Goal: Task Accomplishment & Management: Use online tool/utility

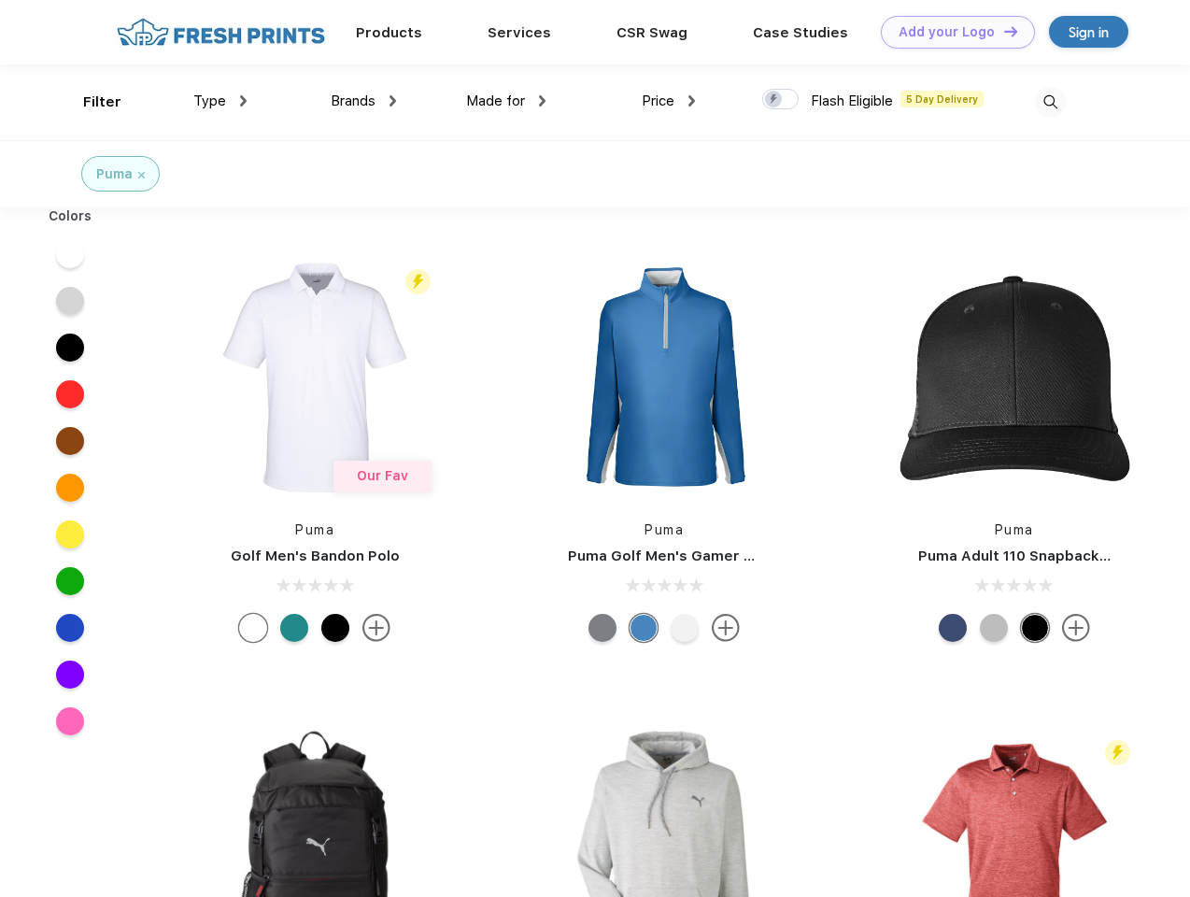
click at [951, 32] on link "Add your Logo Design Tool" at bounding box center [958, 32] width 154 height 33
click at [0, 0] on div "Design Tool" at bounding box center [0, 0] width 0 height 0
click at [1002, 31] on link "Add your Logo Design Tool" at bounding box center [958, 32] width 154 height 33
click at [90, 102] on div "Filter" at bounding box center [102, 102] width 38 height 21
click at [220, 101] on span "Type" at bounding box center [209, 100] width 33 height 17
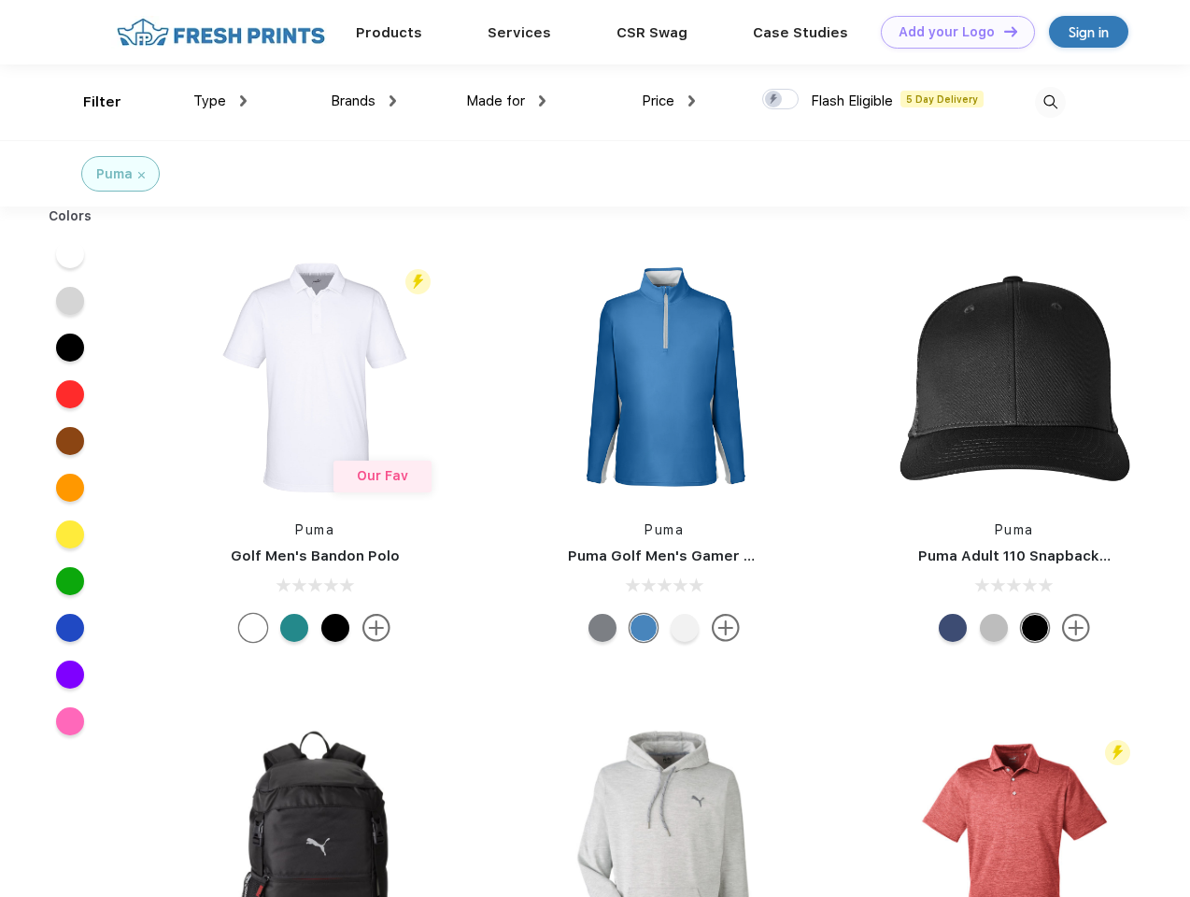
click at [363, 101] on span "Brands" at bounding box center [353, 100] width 45 height 17
click at [506, 101] on span "Made for" at bounding box center [495, 100] width 59 height 17
click at [669, 101] on span "Price" at bounding box center [658, 100] width 33 height 17
click at [781, 100] on div at bounding box center [780, 99] width 36 height 21
click at [774, 100] on input "checkbox" at bounding box center [768, 94] width 12 height 12
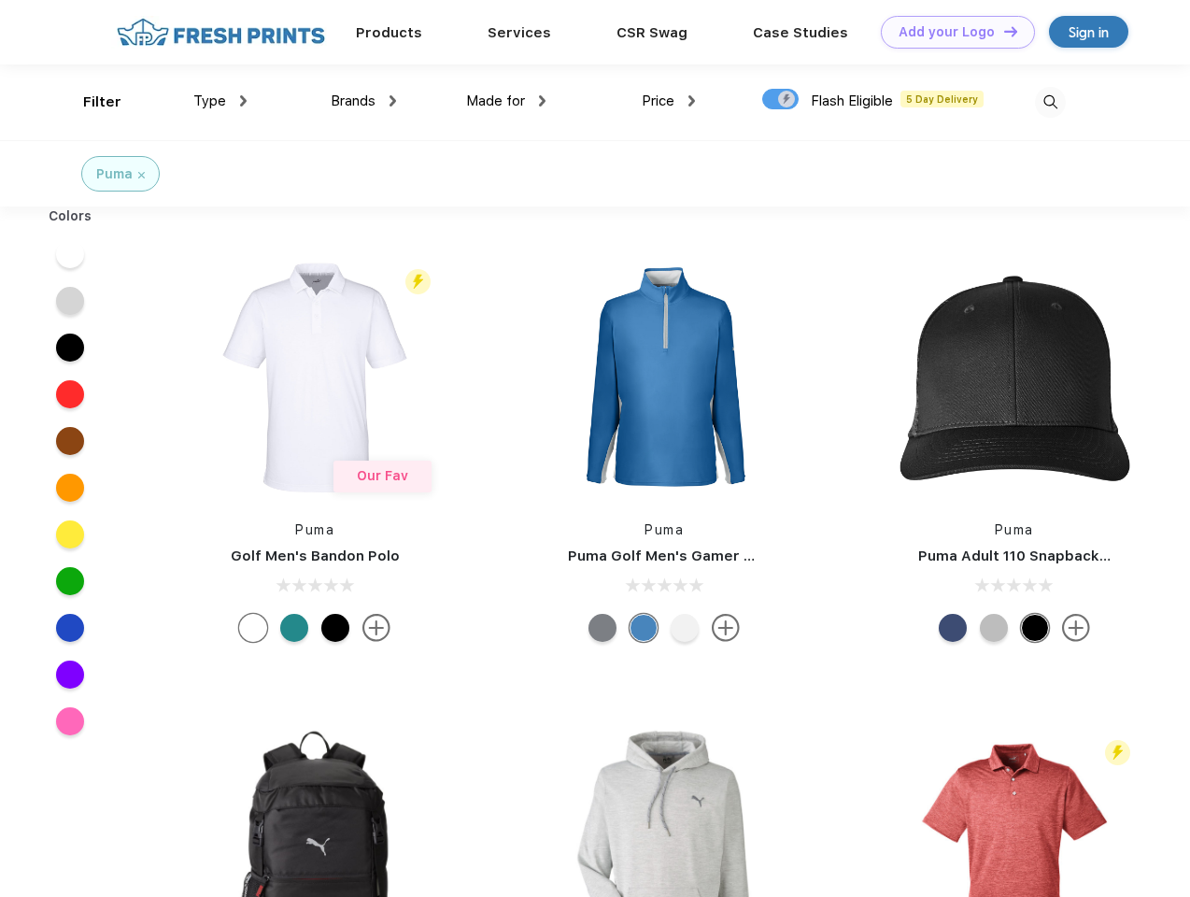
click at [1050, 102] on img at bounding box center [1050, 102] width 31 height 31
